Goal: Task Accomplishment & Management: Use online tool/utility

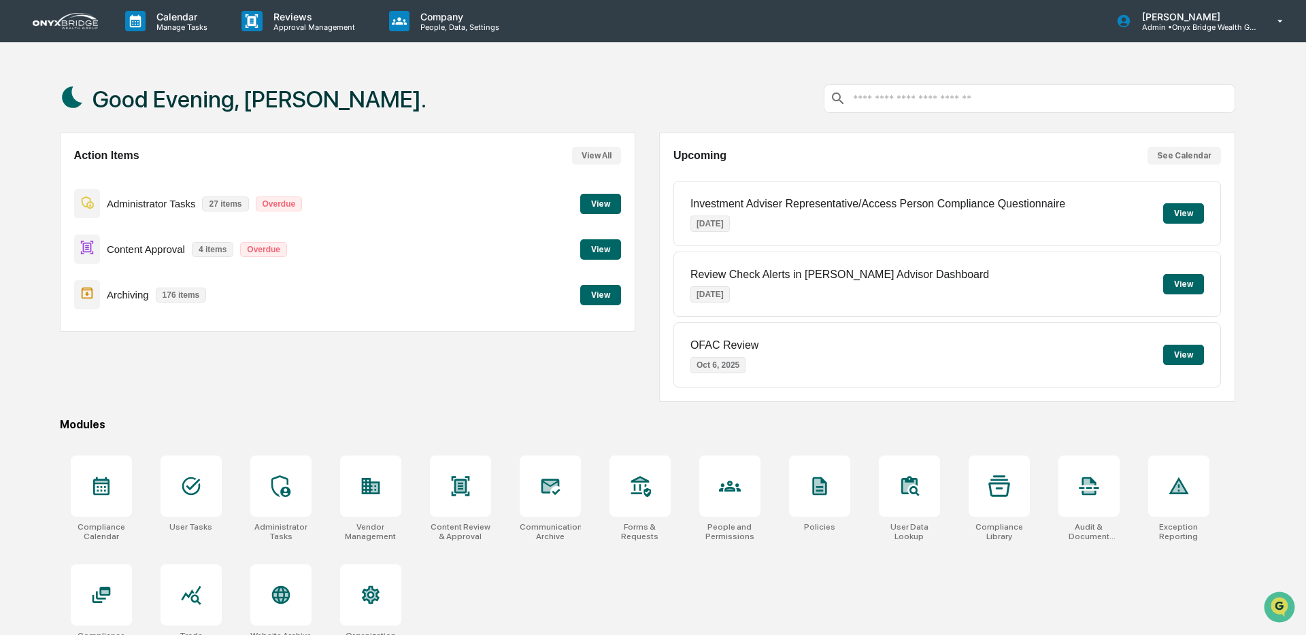
click at [608, 293] on button "View" at bounding box center [600, 295] width 41 height 20
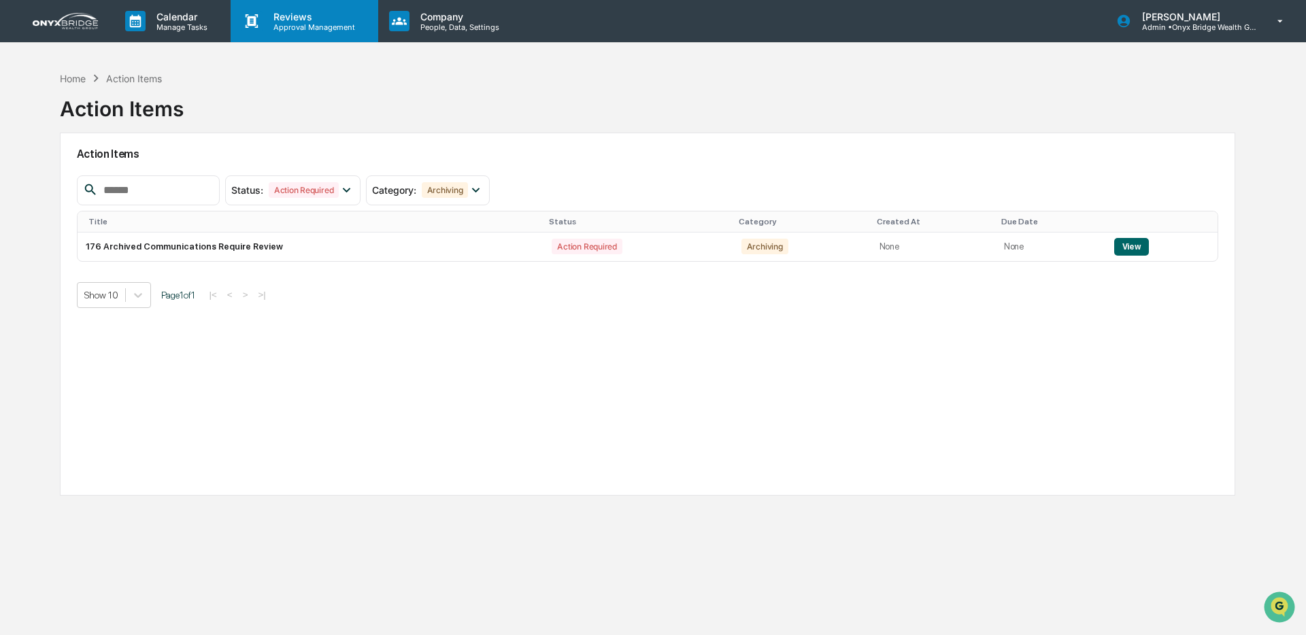
click at [252, 14] on icon at bounding box center [252, 21] width 20 height 20
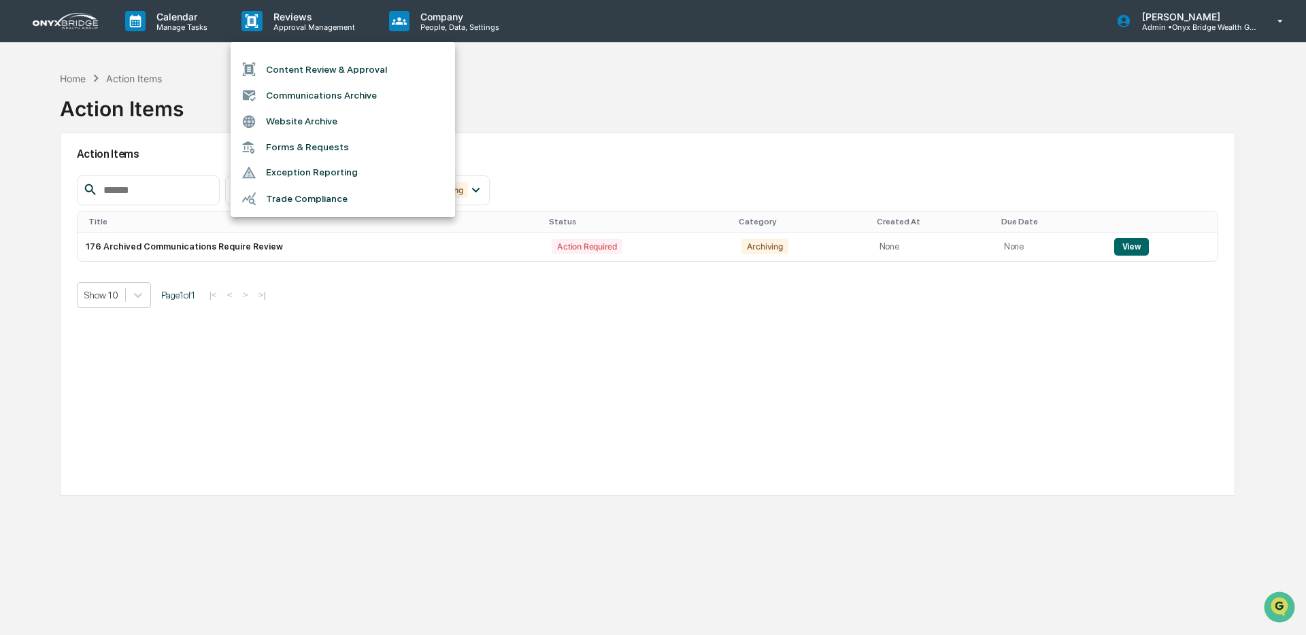
click at [294, 65] on li "Content Review & Approval" at bounding box center [343, 69] width 224 height 26
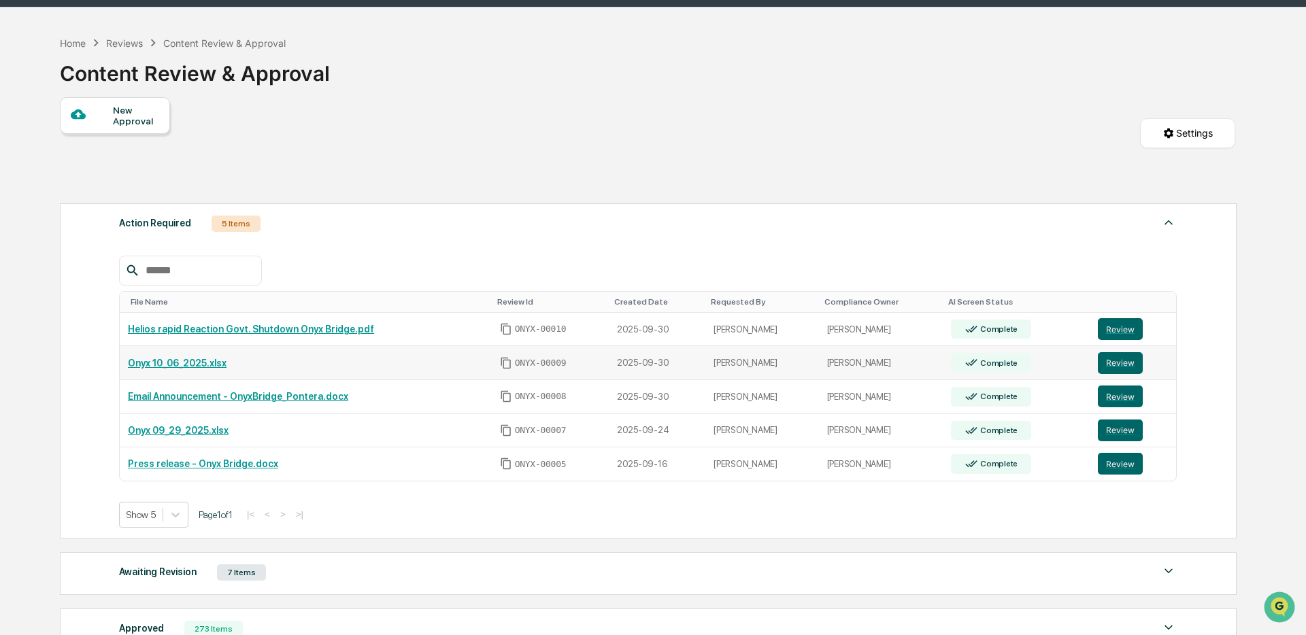
scroll to position [48, 0]
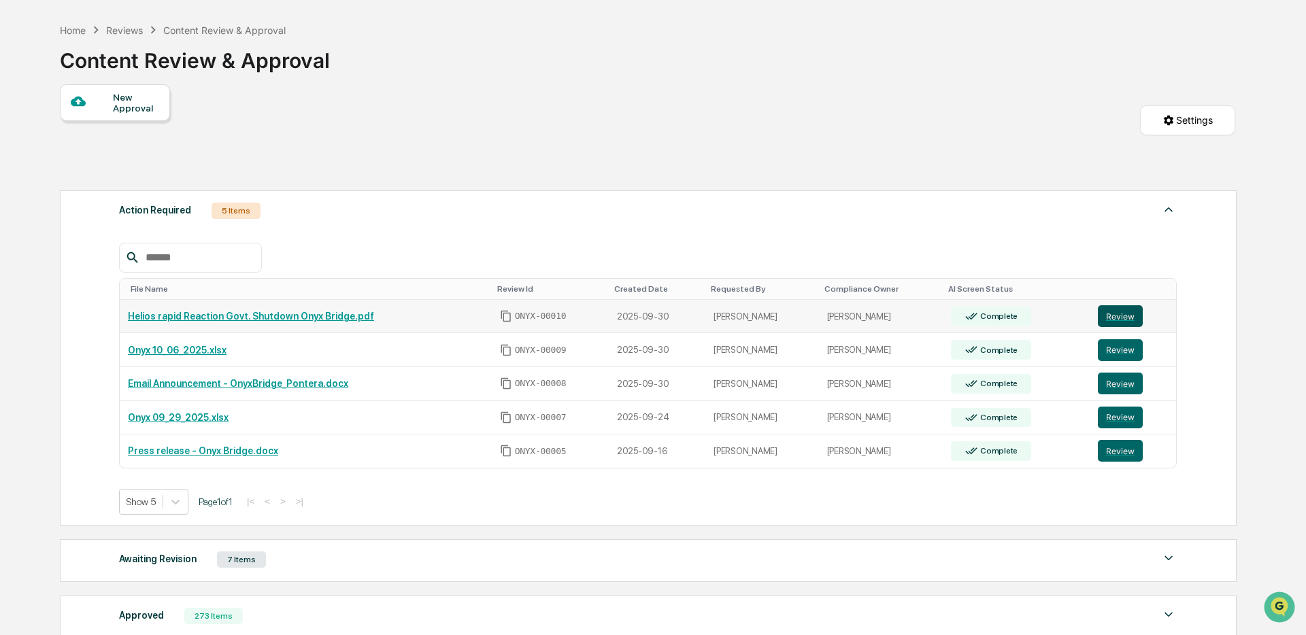
click at [1108, 327] on button "Review" at bounding box center [1120, 316] width 45 height 22
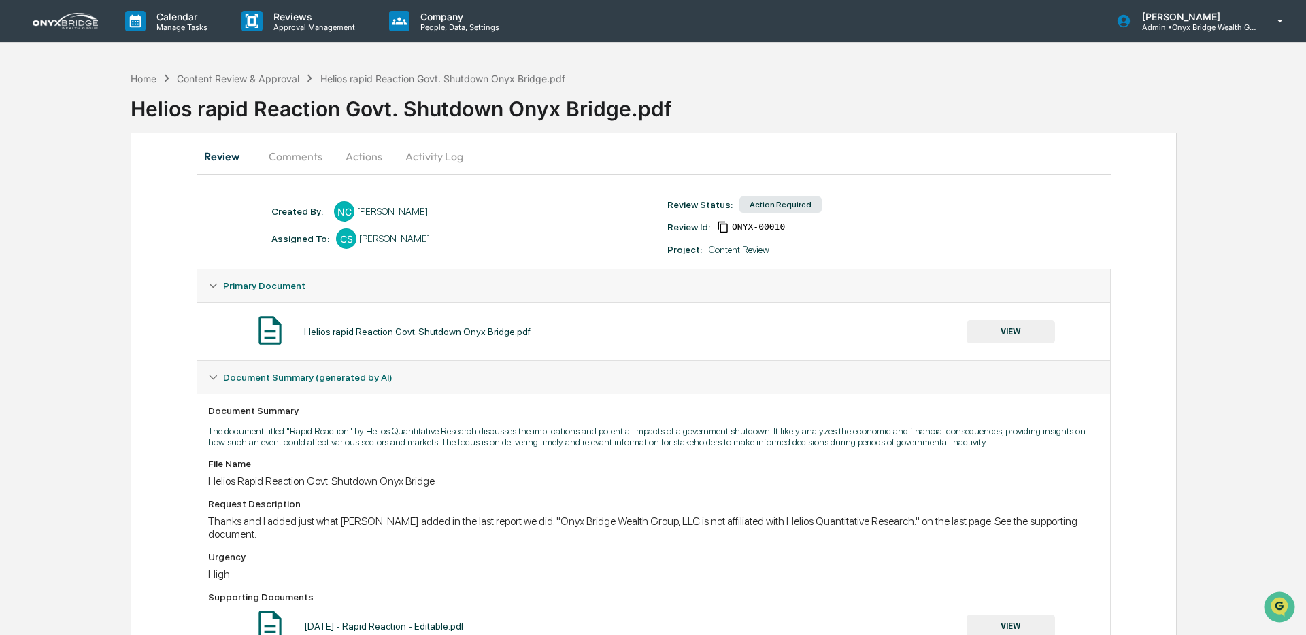
click at [357, 156] on button "Actions" at bounding box center [363, 156] width 61 height 33
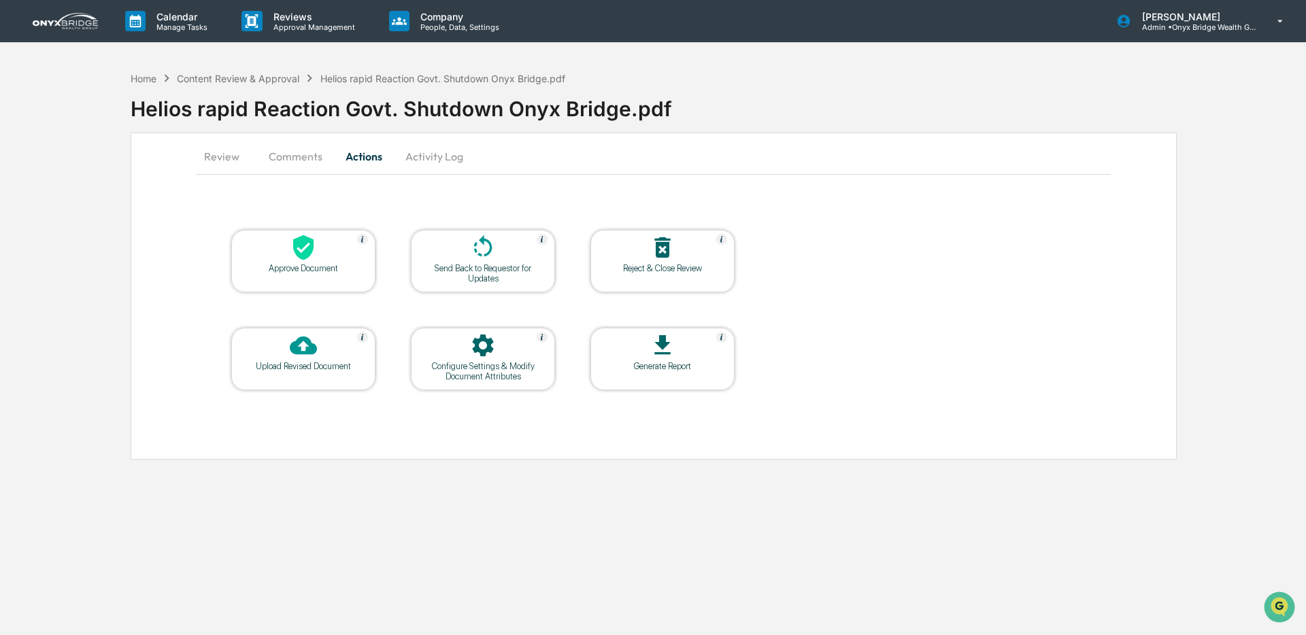
click at [298, 253] on icon at bounding box center [303, 247] width 20 height 25
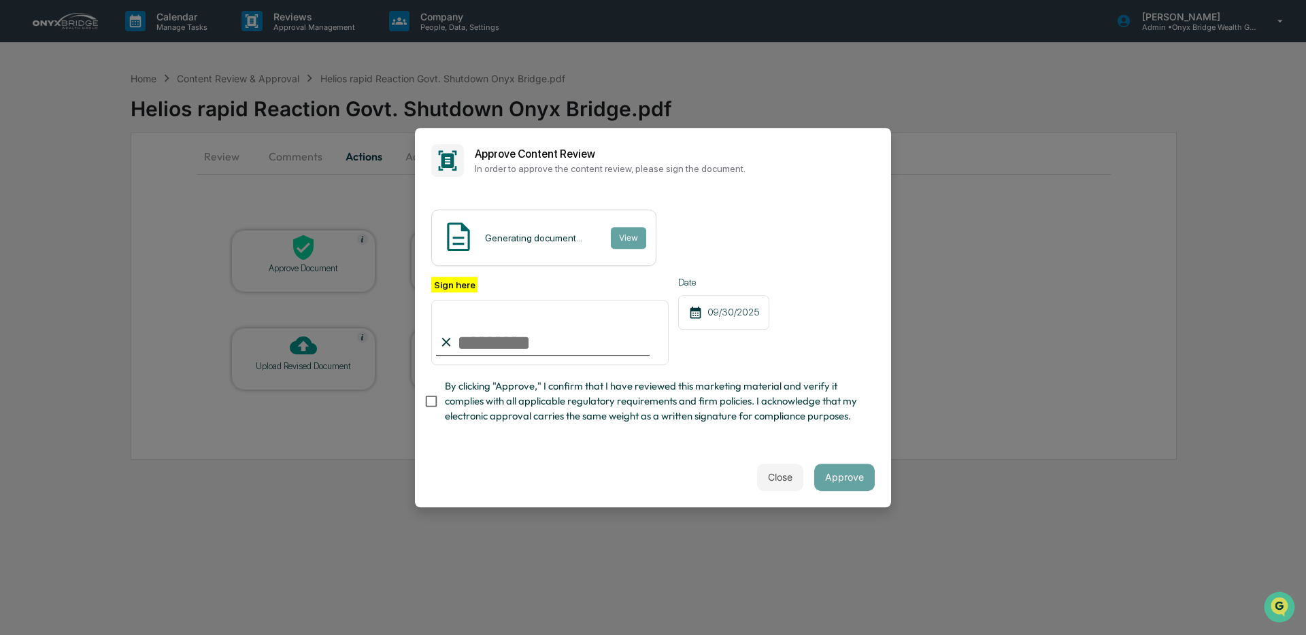
click at [543, 340] on input "Sign here" at bounding box center [549, 332] width 237 height 65
type input "**********"
click at [860, 479] on button "Approve" at bounding box center [844, 477] width 61 height 27
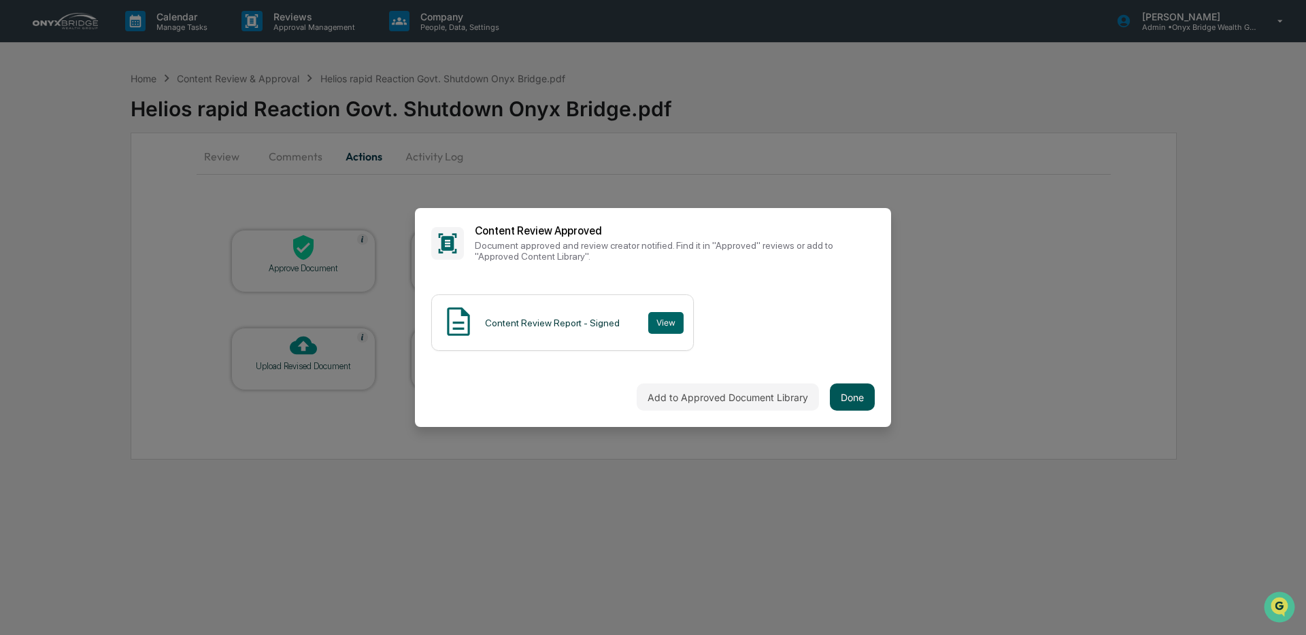
click at [833, 399] on button "Done" at bounding box center [852, 397] width 45 height 27
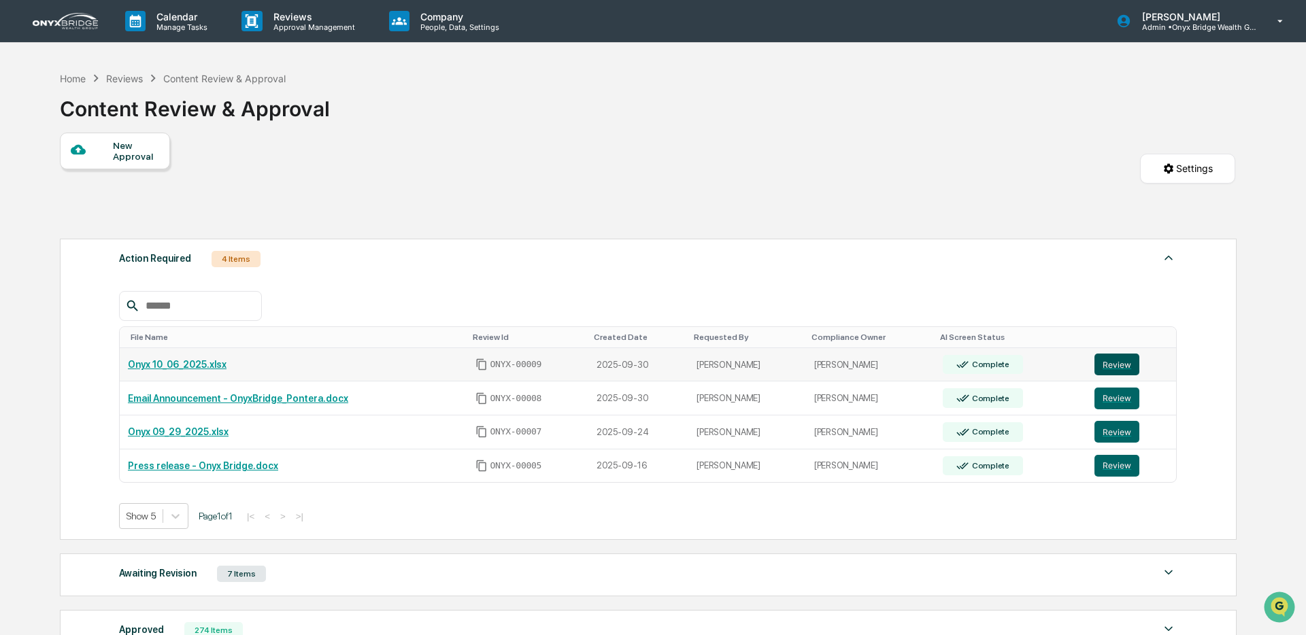
click at [1109, 370] on button "Review" at bounding box center [1117, 365] width 45 height 22
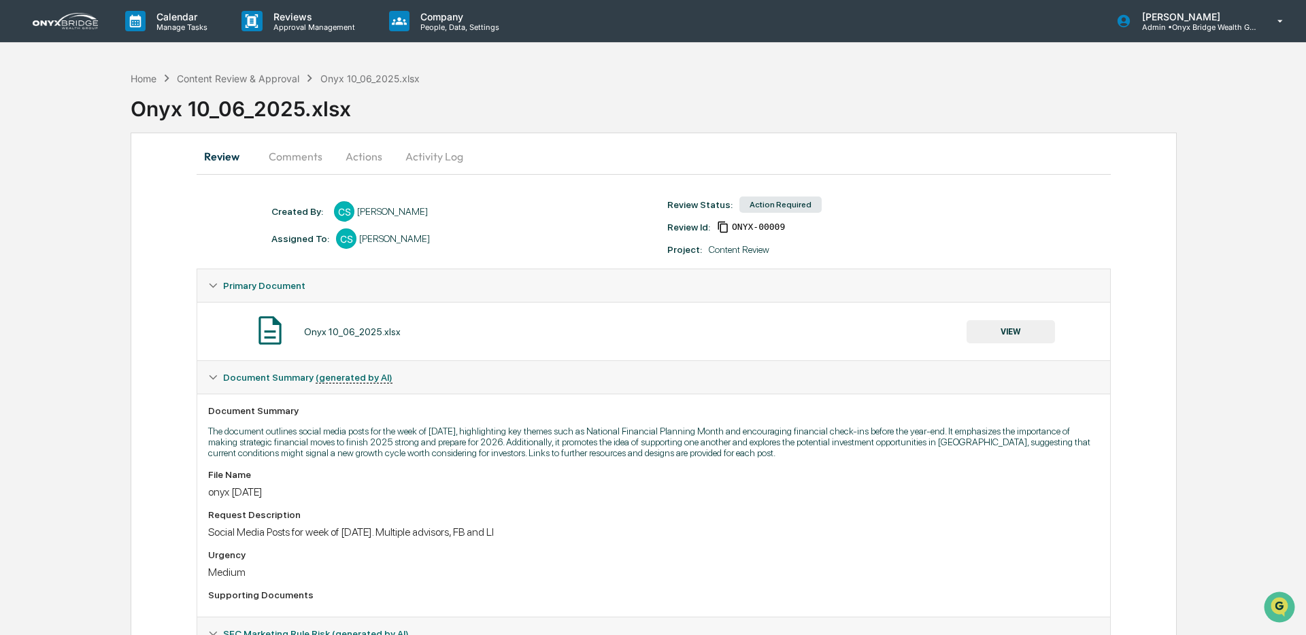
click at [375, 167] on button "Actions" at bounding box center [363, 156] width 61 height 33
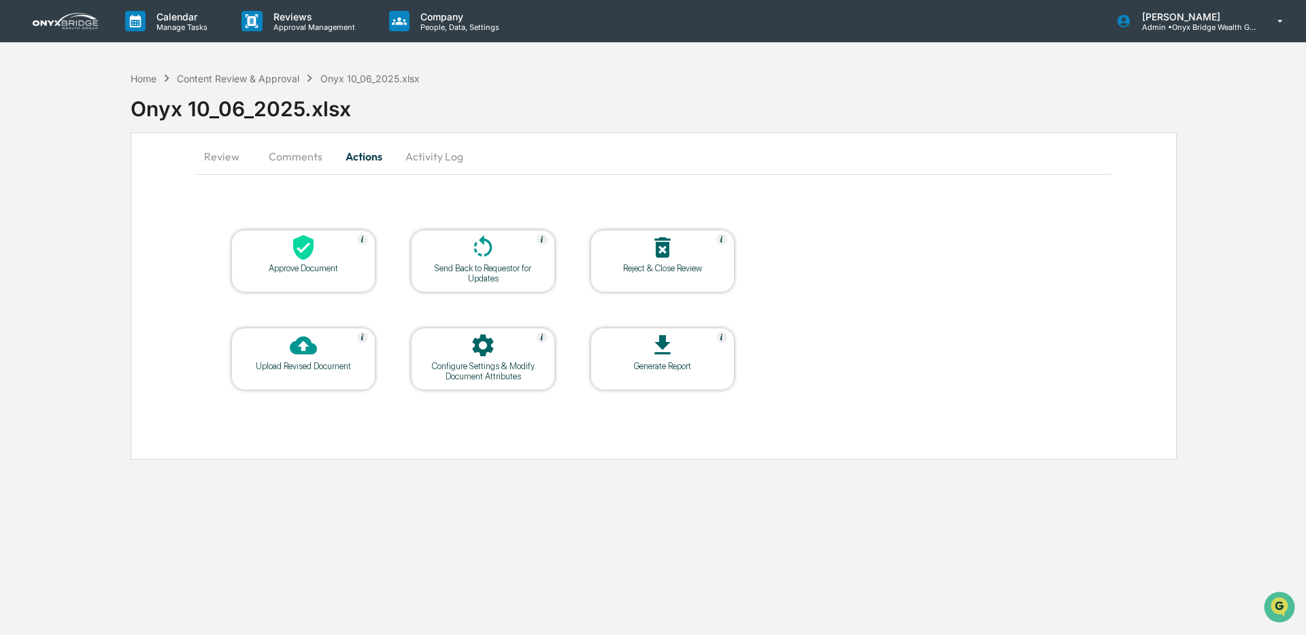
click at [293, 244] on icon at bounding box center [303, 247] width 27 height 27
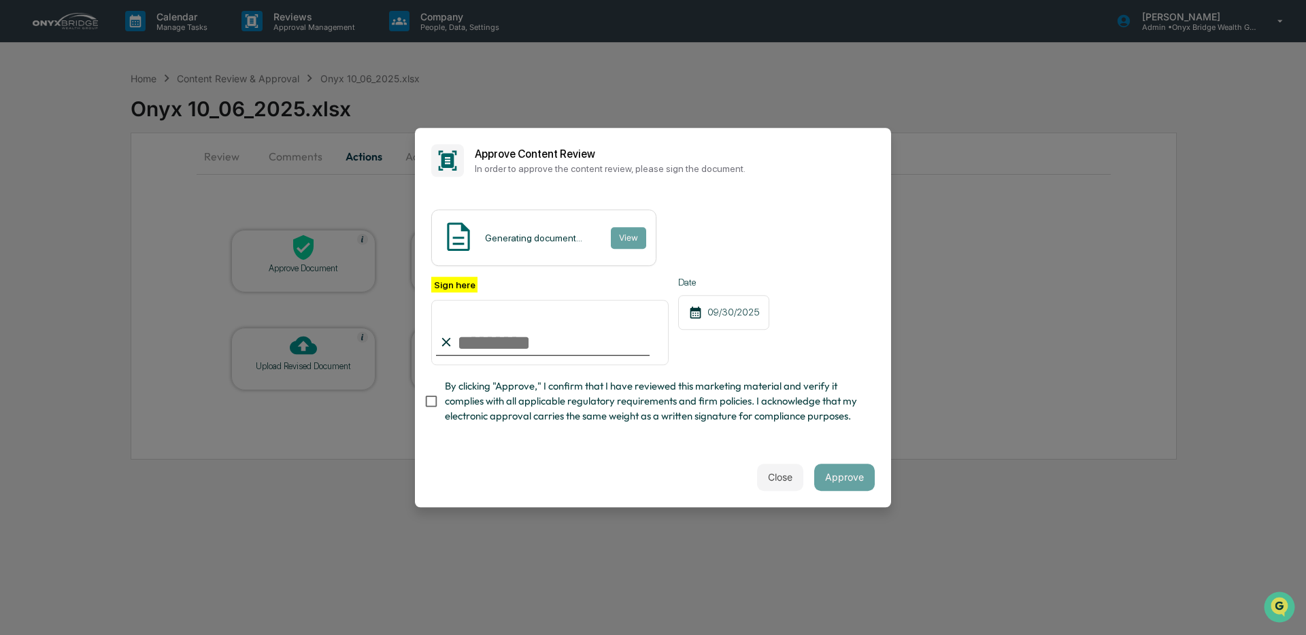
click at [555, 326] on input "Sign here" at bounding box center [549, 332] width 237 height 65
type input "**********"
drag, startPoint x: 844, startPoint y: 485, endPoint x: 833, endPoint y: 485, distance: 10.9
click at [844, 485] on button "Approve" at bounding box center [844, 477] width 61 height 27
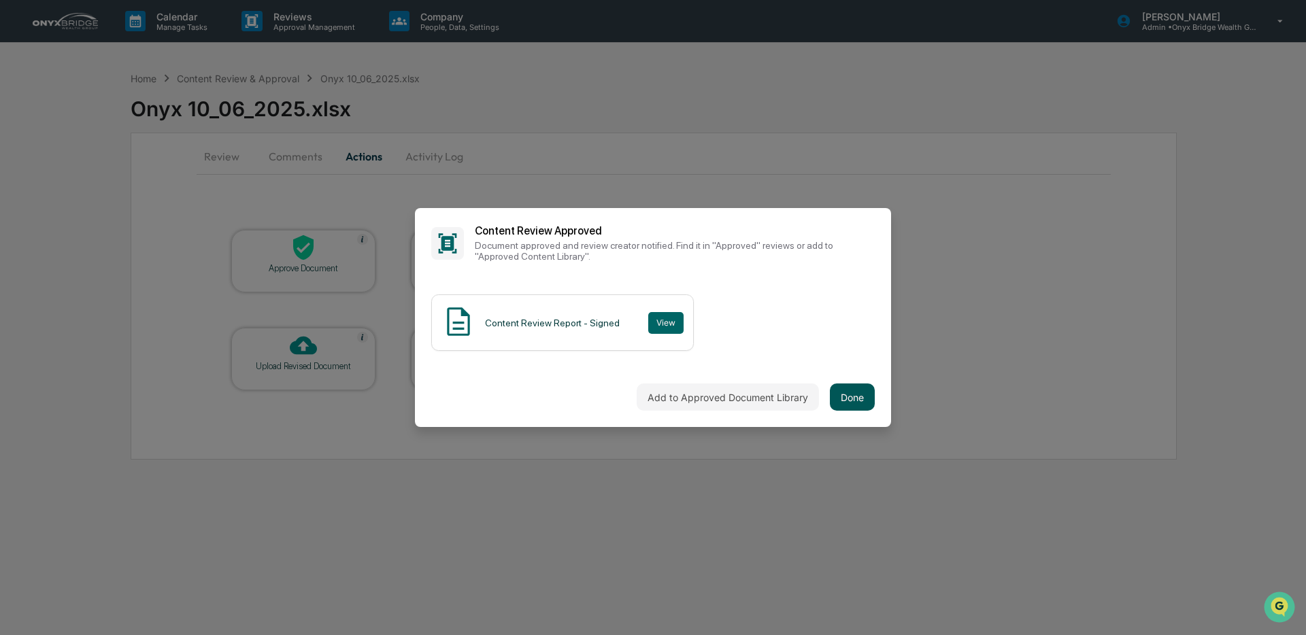
click at [841, 396] on button "Done" at bounding box center [852, 397] width 45 height 27
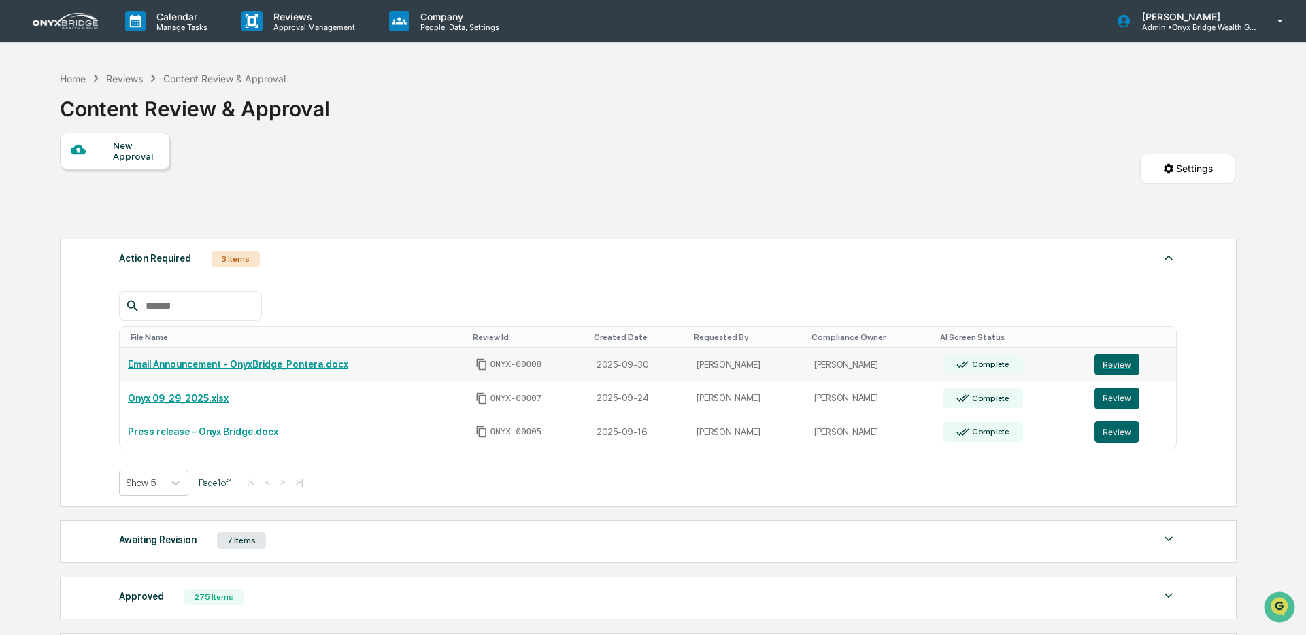
click at [1150, 368] on link "Review" at bounding box center [1131, 365] width 73 height 22
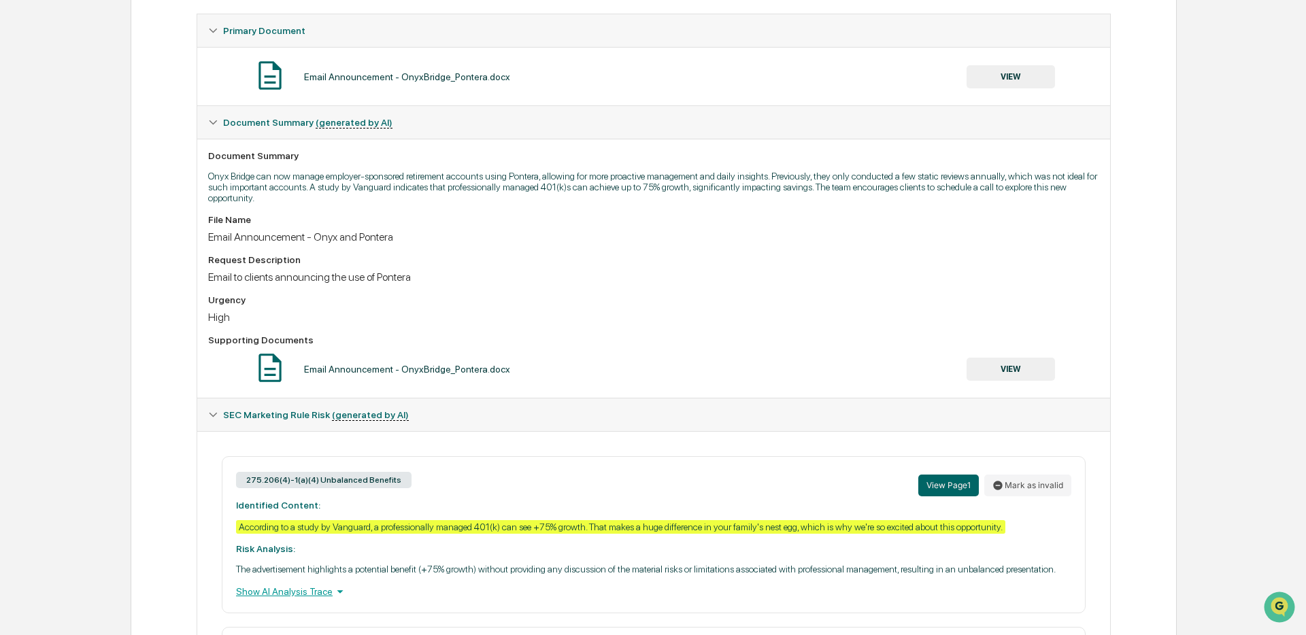
scroll to position [250, 0]
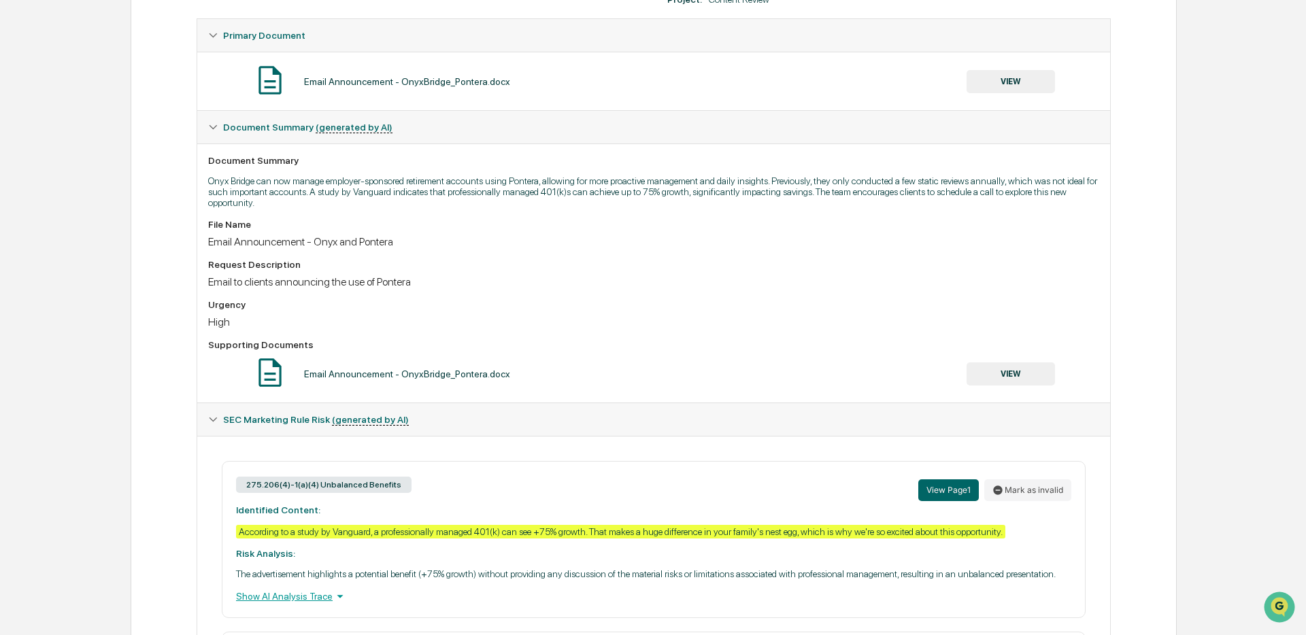
click at [1002, 82] on button "VIEW" at bounding box center [1011, 81] width 88 height 23
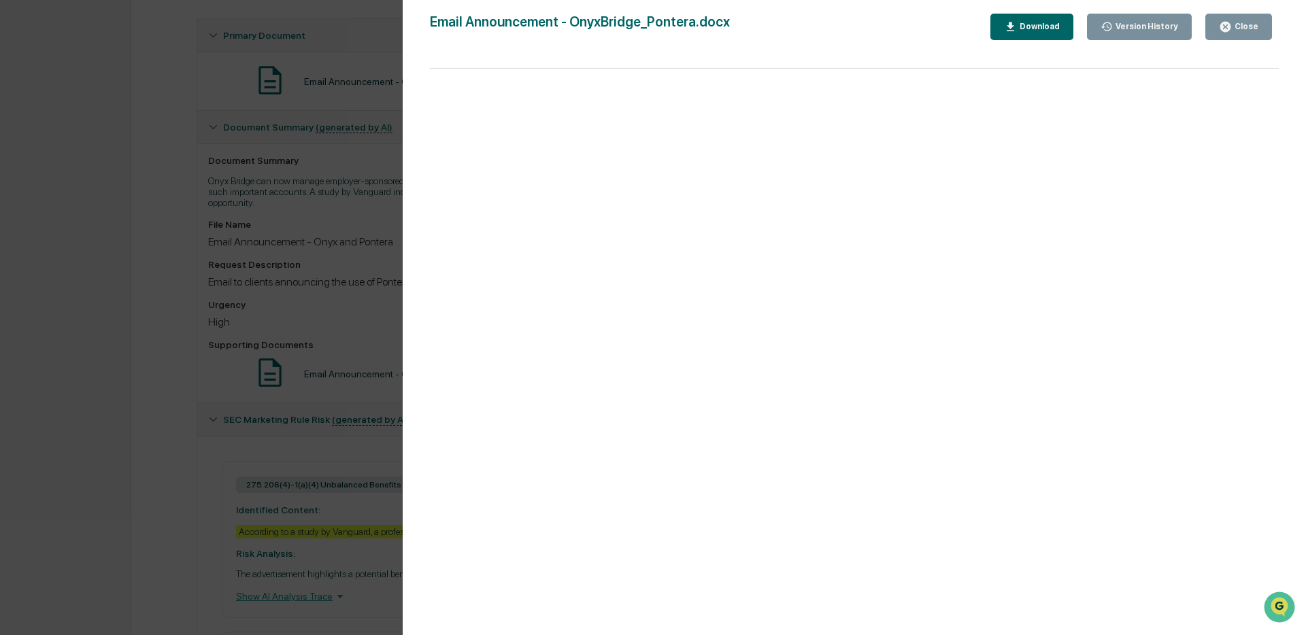
click at [1228, 29] on icon "button" at bounding box center [1225, 27] width 10 height 10
